Goal: Task Accomplishment & Management: Use online tool/utility

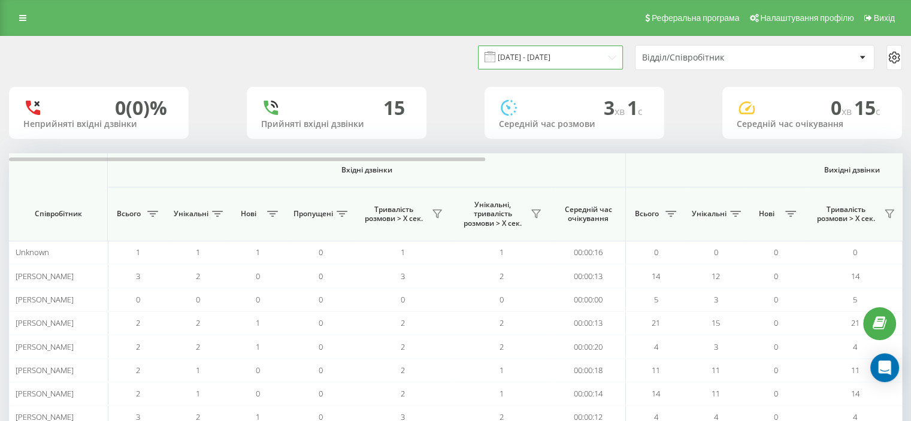
click at [606, 56] on input "[DATE] - [DATE]" at bounding box center [550, 57] width 145 height 23
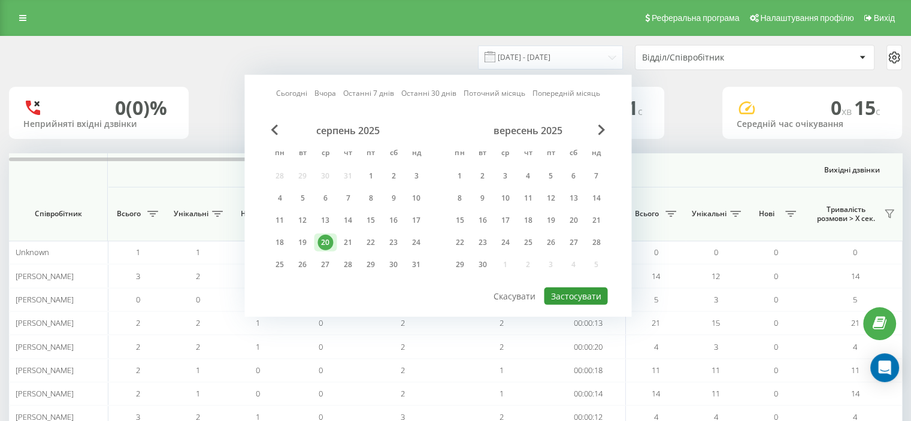
drag, startPoint x: 574, startPoint y: 292, endPoint x: 706, endPoint y: 292, distance: 132.4
click at [575, 292] on button "Застосувати" at bounding box center [575, 295] width 63 height 17
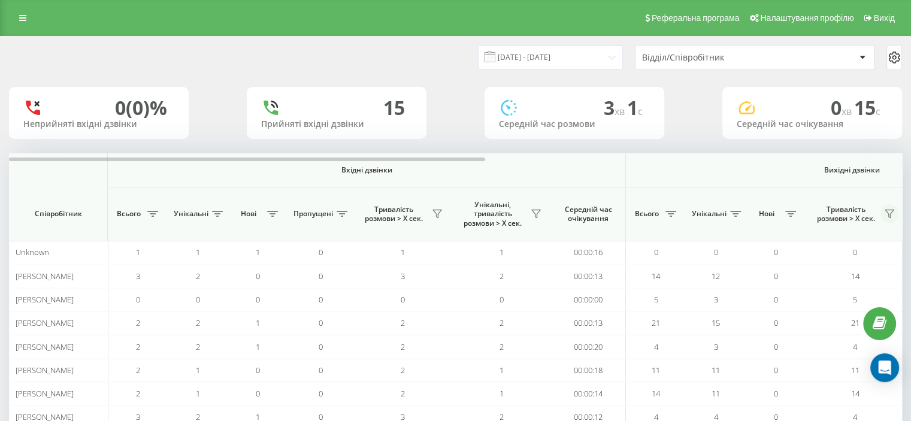
click at [889, 213] on icon at bounding box center [890, 214] width 10 height 10
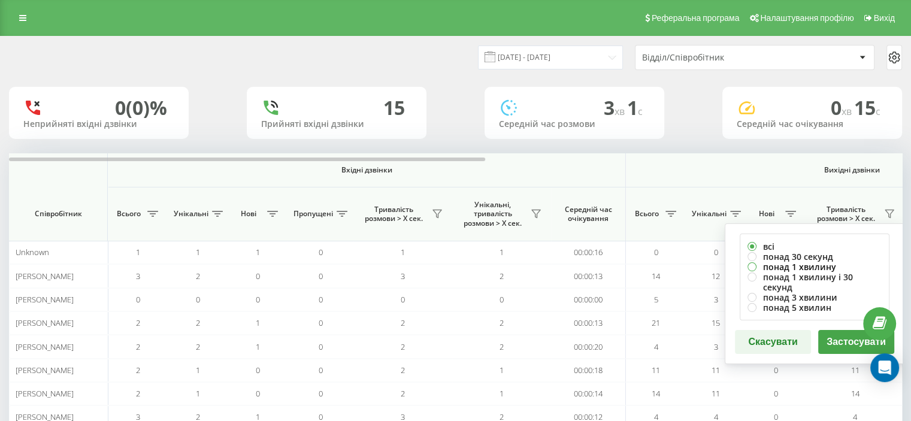
click at [767, 263] on label "понад 1 хвилину" at bounding box center [814, 267] width 134 height 10
radio input "true"
click at [834, 330] on button "Застосувати" at bounding box center [856, 342] width 76 height 24
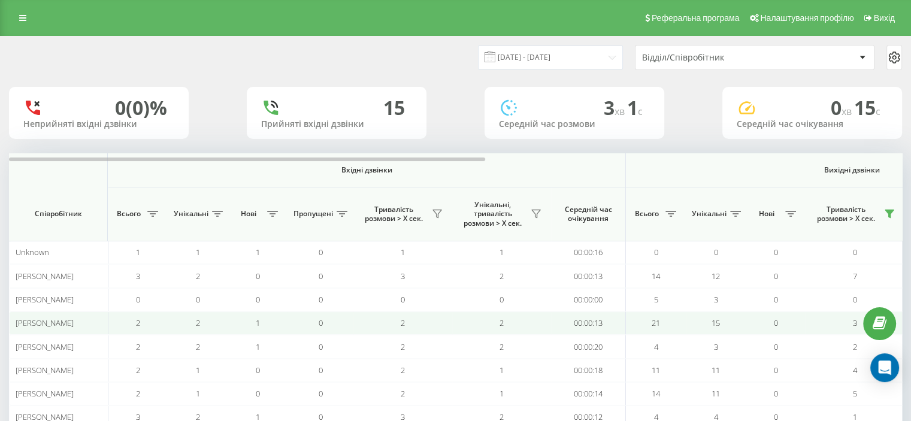
scroll to position [65, 0]
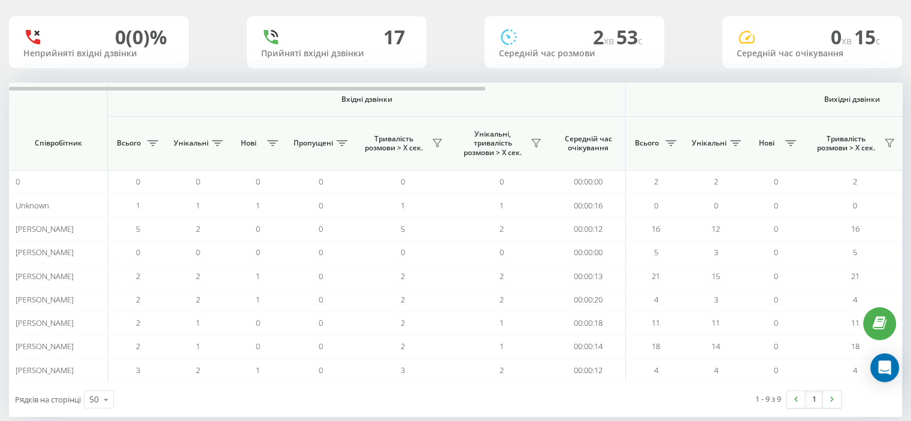
scroll to position [65, 0]
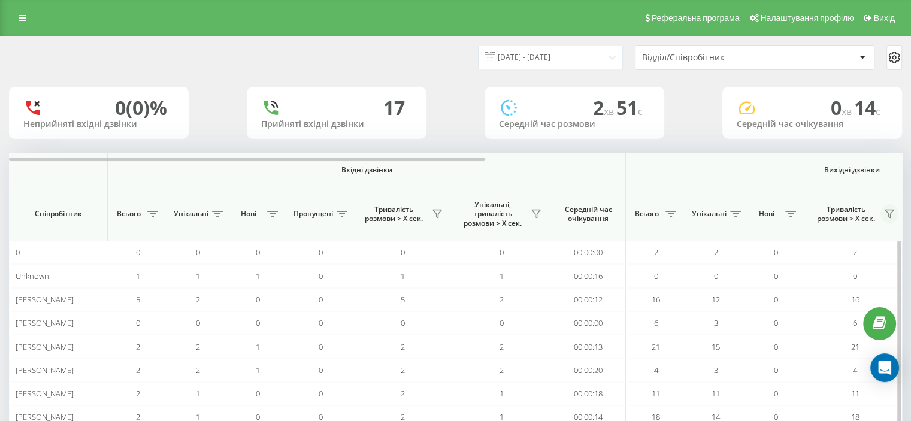
click at [889, 213] on icon at bounding box center [890, 214] width 10 height 10
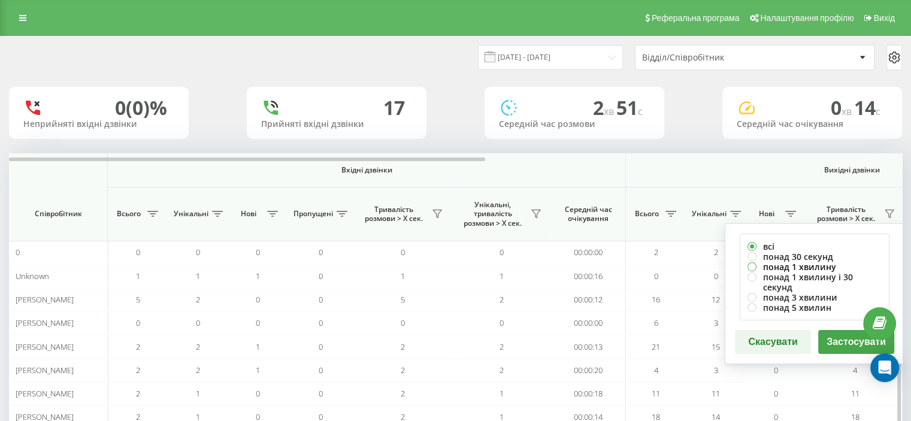
click at [777, 266] on label "понад 1 хвилину" at bounding box center [814, 267] width 134 height 10
radio input "true"
click at [834, 332] on button "Застосувати" at bounding box center [856, 342] width 76 height 24
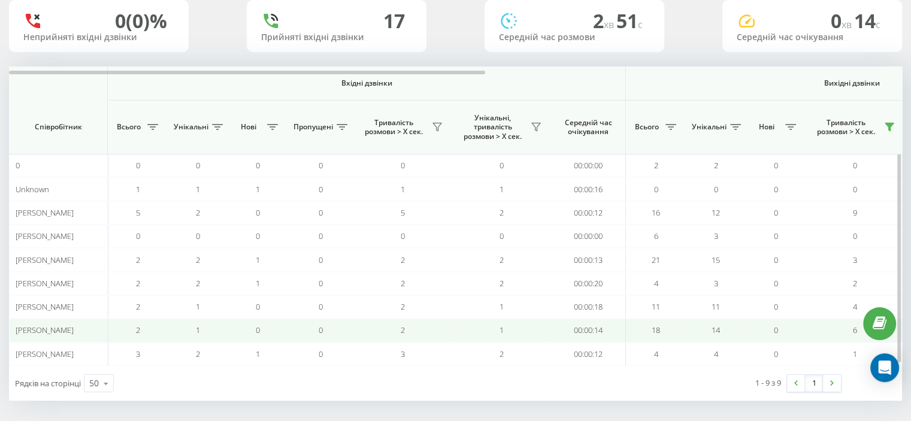
scroll to position [88, 0]
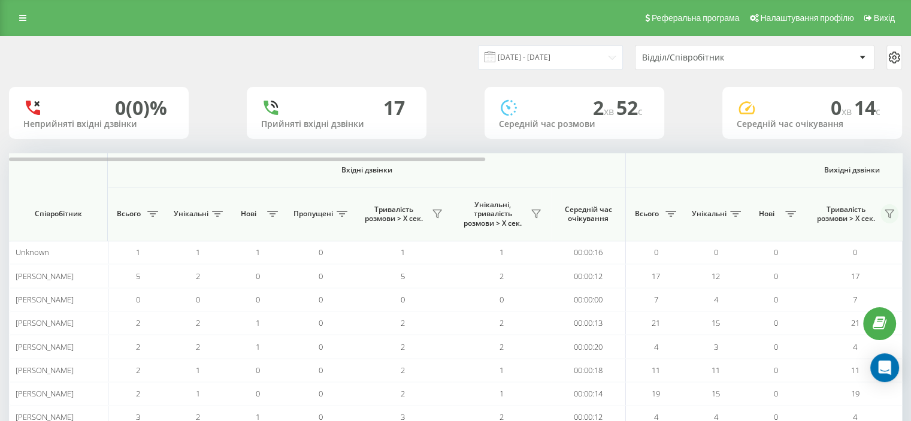
click at [890, 210] on icon at bounding box center [889, 214] width 8 height 8
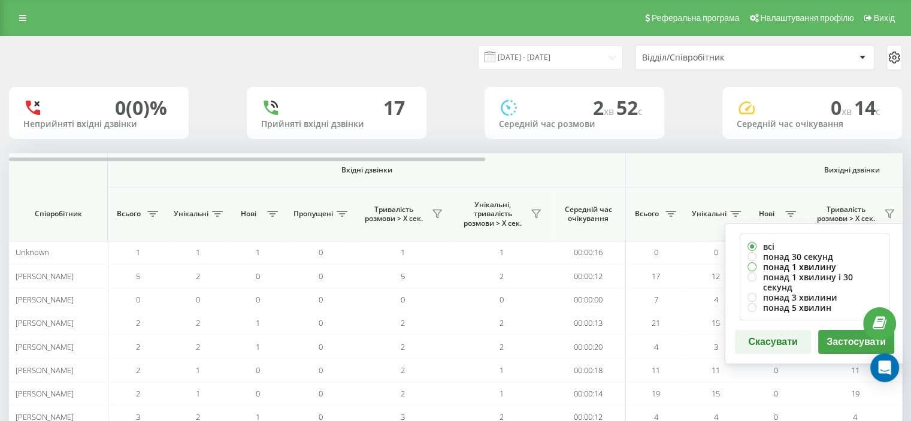
click at [788, 266] on label "понад 1 хвилину" at bounding box center [814, 267] width 134 height 10
radio input "true"
drag, startPoint x: 852, startPoint y: 330, endPoint x: 793, endPoint y: 334, distance: 58.8
click at [851, 330] on button "Застосувати" at bounding box center [856, 342] width 76 height 24
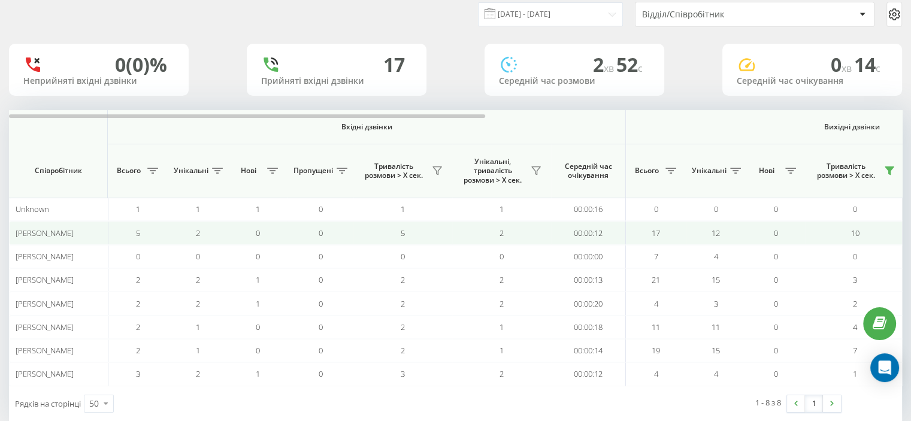
scroll to position [65, 0]
